Goal: Navigation & Orientation: Go to known website

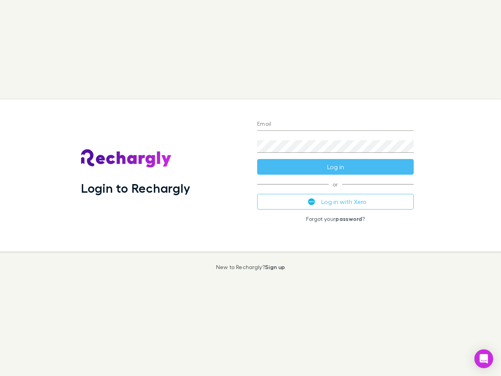
click at [251, 188] on div "Login to Rechargly" at bounding box center [163, 175] width 176 height 152
click at [336, 125] on input "Email" at bounding box center [335, 124] width 157 height 13
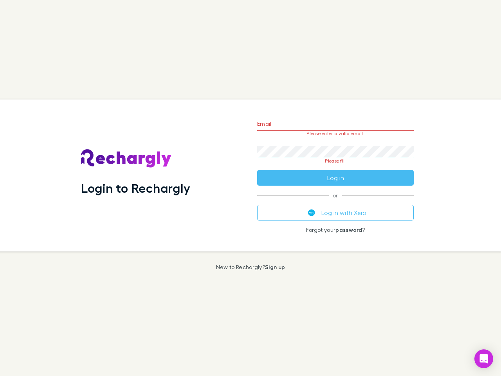
click at [336, 167] on form "Email Please enter a valid email. Password Please fill Log in" at bounding box center [335, 149] width 157 height 74
click at [336, 202] on div "Email Please enter a valid email. Password Please fill Log in or Log in with Xe…" at bounding box center [335, 175] width 169 height 152
click at [484, 359] on icon "Open Intercom Messenger" at bounding box center [484, 358] width 8 height 9
